Goal: Transaction & Acquisition: Purchase product/service

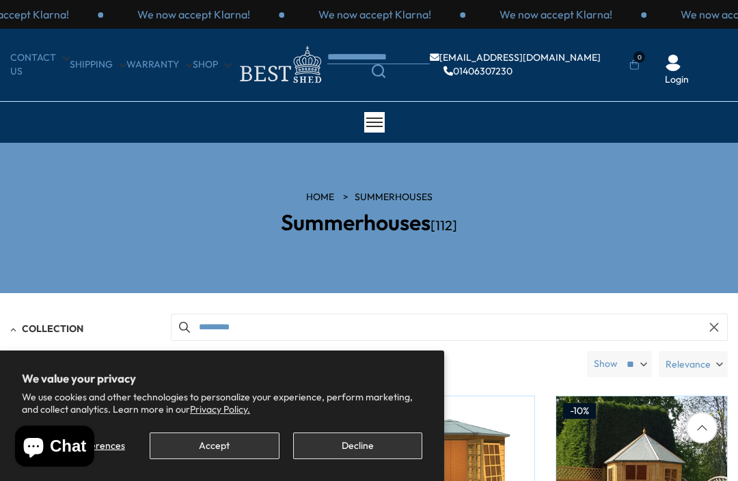
click at [192, 453] on button "Accept" at bounding box center [214, 445] width 129 height 27
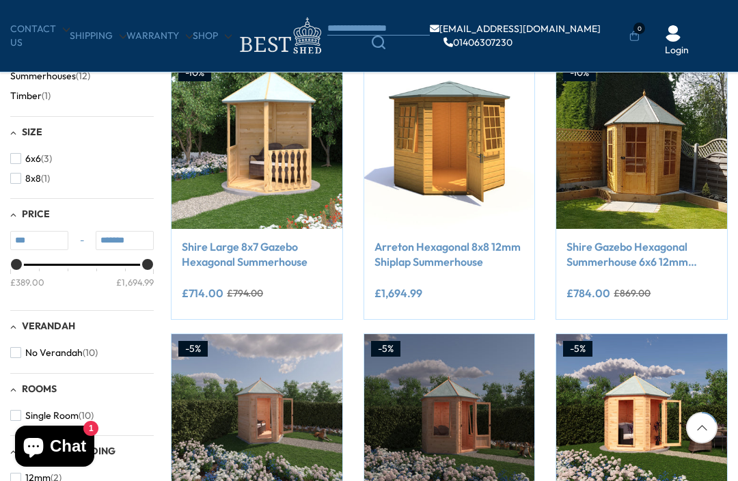
scroll to position [249, 0]
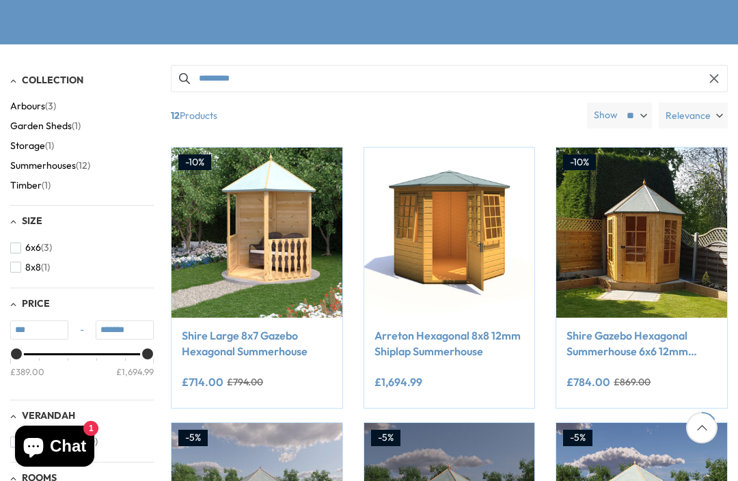
click at [617, 222] on img at bounding box center [641, 233] width 171 height 171
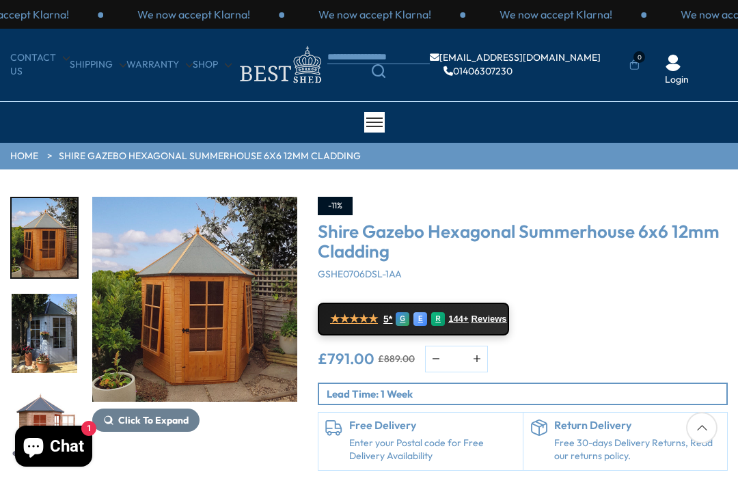
click at [40, 321] on img "3 / 15" at bounding box center [45, 333] width 66 height 79
click at [29, 227] on img "2 / 15" at bounding box center [45, 237] width 66 height 79
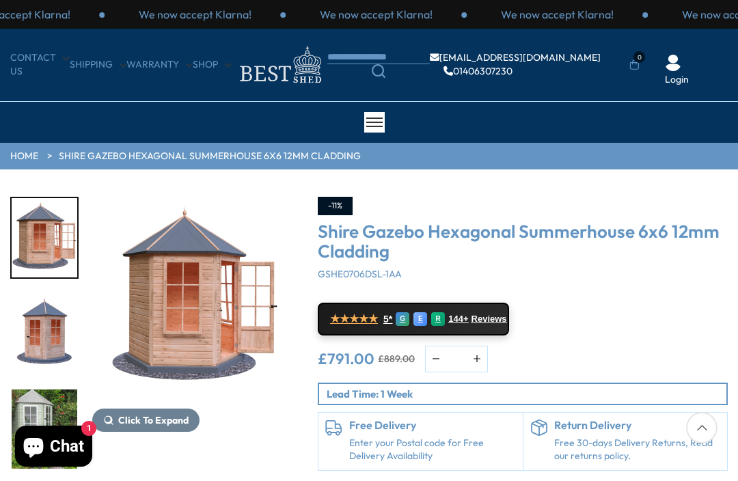
click at [18, 237] on img "4 / 15" at bounding box center [45, 237] width 66 height 79
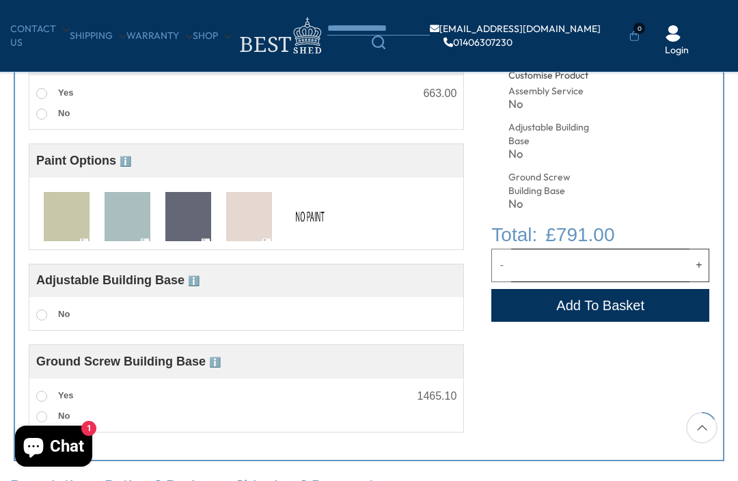
scroll to position [518, 0]
click at [70, 217] on img at bounding box center [67, 218] width 46 height 51
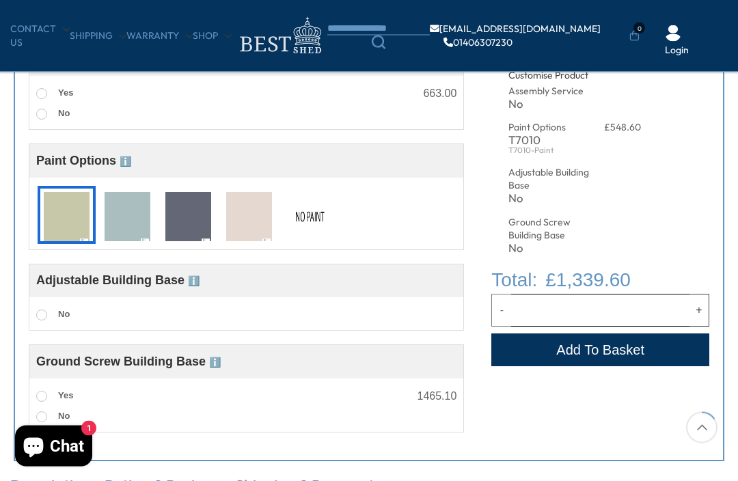
scroll to position [519, 0]
click at [134, 221] on img at bounding box center [128, 217] width 46 height 51
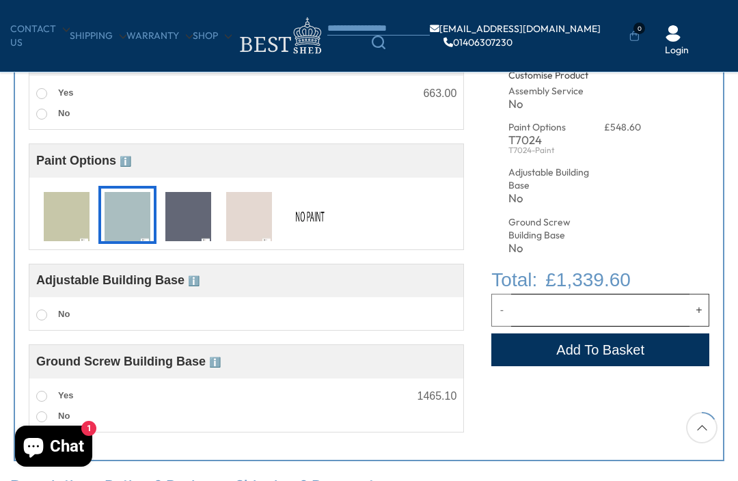
click at [176, 230] on img at bounding box center [188, 217] width 46 height 51
click at [186, 229] on img at bounding box center [188, 217] width 46 height 51
click at [305, 214] on img at bounding box center [310, 217] width 46 height 51
click at [294, 208] on img at bounding box center [310, 217] width 46 height 51
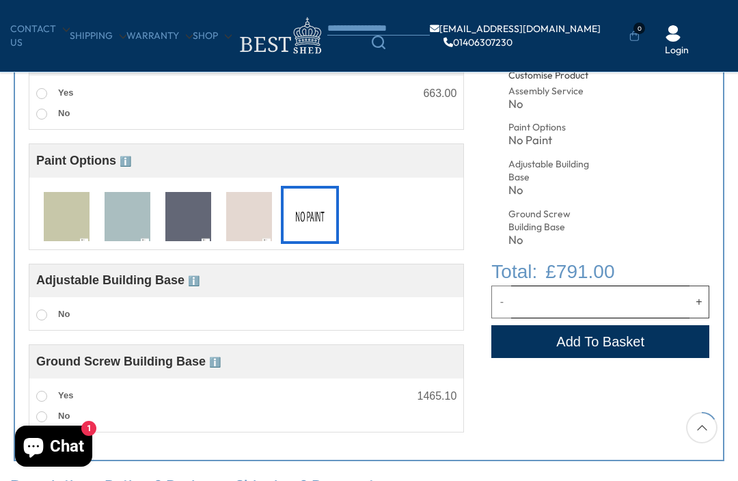
click at [308, 215] on img at bounding box center [310, 217] width 46 height 51
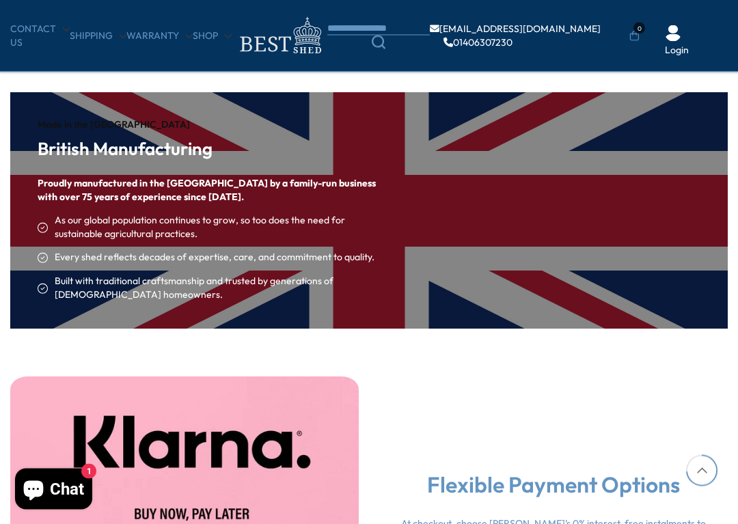
scroll to position [2862, 0]
